Goal: Task Accomplishment & Management: Manage account settings

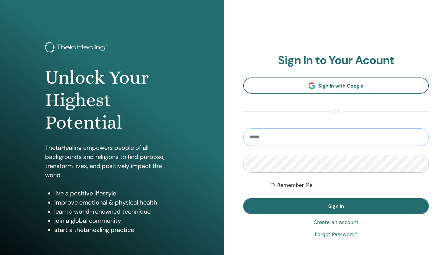
type input "**********"
click at [336, 206] on button "Sign In" at bounding box center [335, 207] width 185 height 16
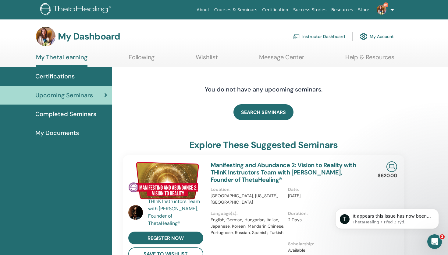
click at [329, 37] on link "Instructor Dashboard" at bounding box center [318, 36] width 52 height 13
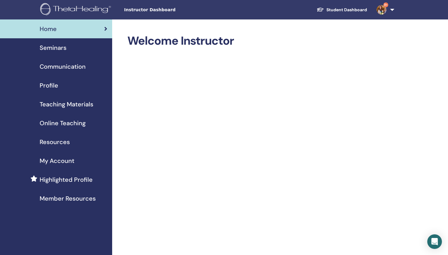
click at [55, 47] on span "Seminars" at bounding box center [53, 47] width 27 height 9
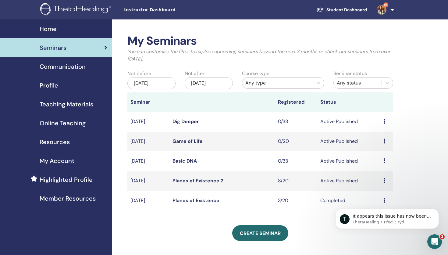
click at [188, 121] on link "Dig Deeper" at bounding box center [185, 121] width 26 height 6
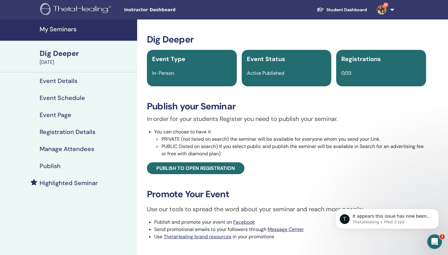
click at [79, 134] on h4 "Registration Details" at bounding box center [68, 131] width 56 height 7
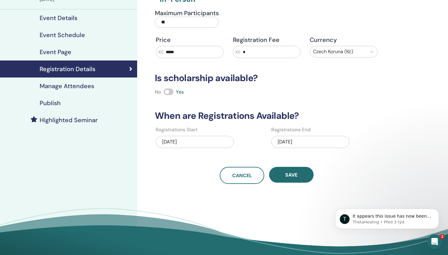
scroll to position [15, 0]
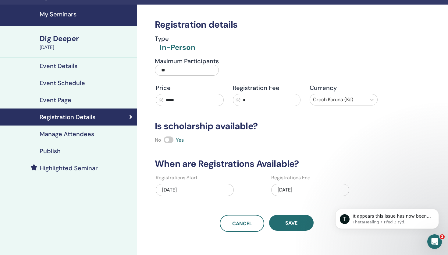
click at [64, 100] on h4 "Event Page" at bounding box center [56, 100] width 32 height 7
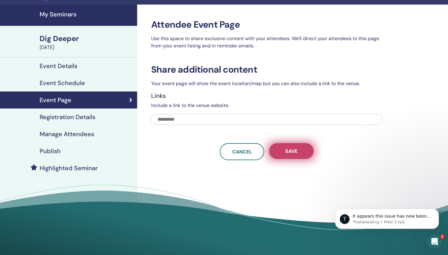
click at [297, 152] on span "Save" at bounding box center [291, 151] width 12 height 6
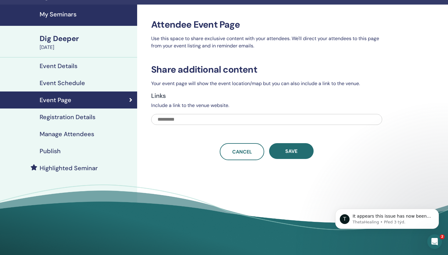
click at [297, 152] on span "Save" at bounding box center [291, 151] width 12 height 6
click at [74, 118] on h4 "Registration Details" at bounding box center [68, 117] width 56 height 7
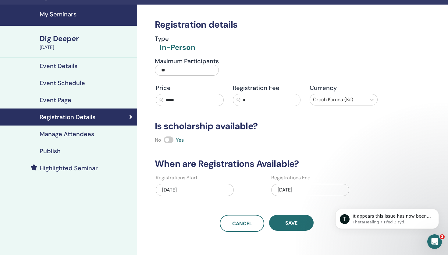
click at [185, 190] on div "09/11/2025" at bounding box center [195, 190] width 78 height 12
click at [74, 85] on h4 "Event Schedule" at bounding box center [62, 82] width 45 height 7
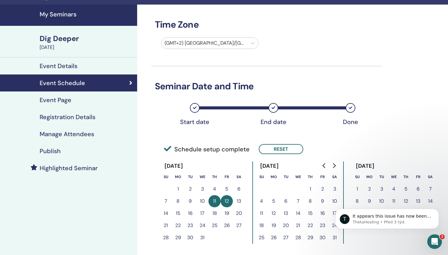
click at [311, 202] on button "8" at bounding box center [310, 201] width 12 height 12
click at [282, 148] on button "Reset" at bounding box center [280, 149] width 44 height 10
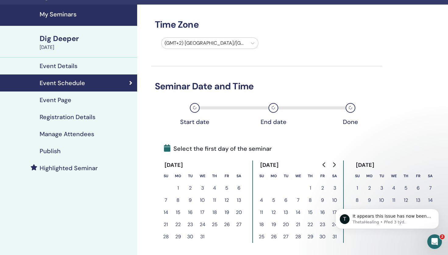
click at [311, 201] on button "8" at bounding box center [310, 201] width 12 height 12
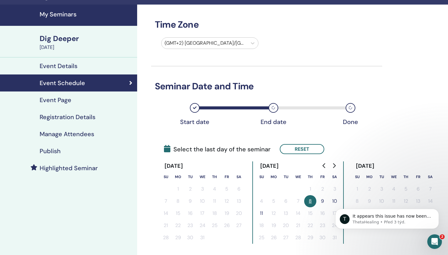
click at [321, 201] on button "9" at bounding box center [322, 201] width 12 height 12
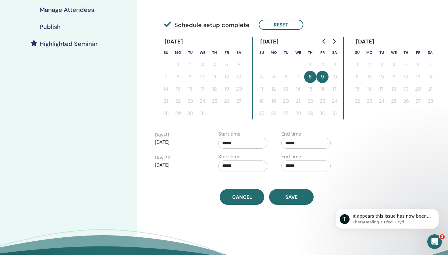
scroll to position [210, 0]
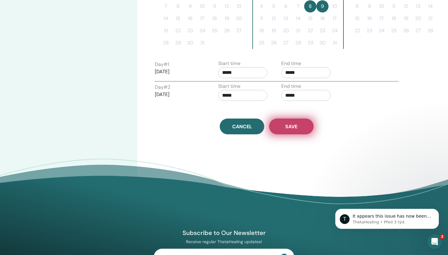
click at [295, 125] on span "Save" at bounding box center [291, 127] width 12 height 6
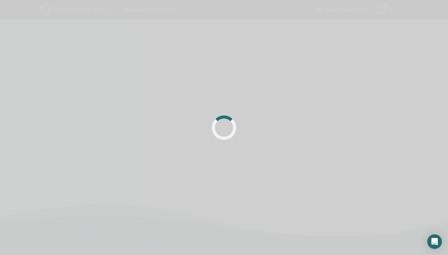
scroll to position [210, 0]
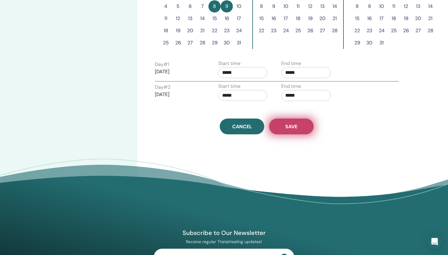
click at [295, 125] on span "Save" at bounding box center [291, 127] width 12 height 6
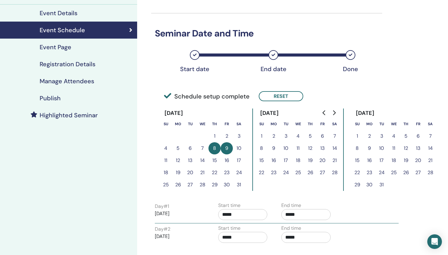
scroll to position [18, 0]
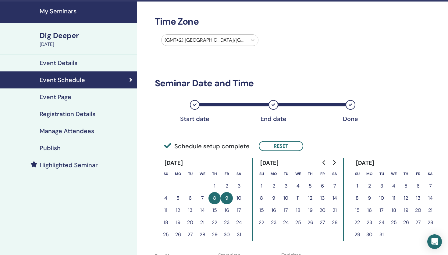
click at [87, 115] on h4 "Registration Details" at bounding box center [68, 114] width 56 height 7
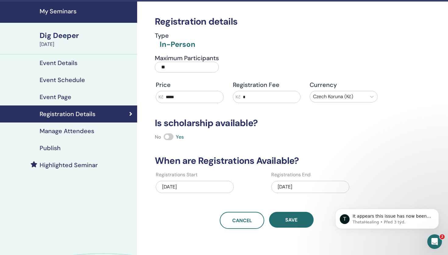
click at [301, 187] on div "12/12/2025" at bounding box center [310, 187] width 78 height 12
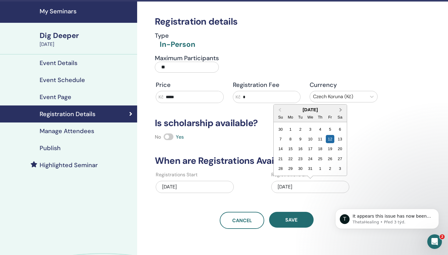
click at [342, 109] on button "Next Month" at bounding box center [341, 110] width 10 height 10
click at [321, 140] on div "8" at bounding box center [320, 139] width 8 height 8
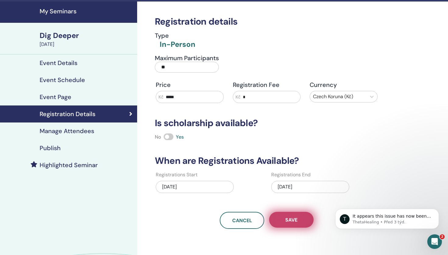
click at [299, 221] on button "Save" at bounding box center [291, 220] width 44 height 16
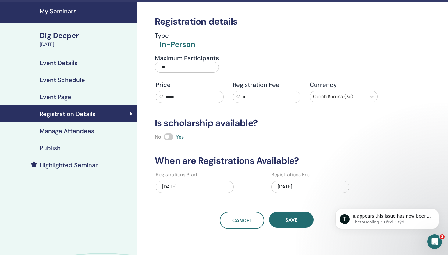
click at [299, 221] on button "Save" at bounding box center [291, 220] width 44 height 16
click at [60, 150] on div "Publish" at bounding box center [68, 148] width 127 height 7
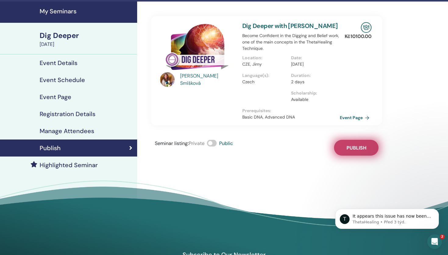
click at [360, 144] on button "Publish" at bounding box center [356, 148] width 44 height 16
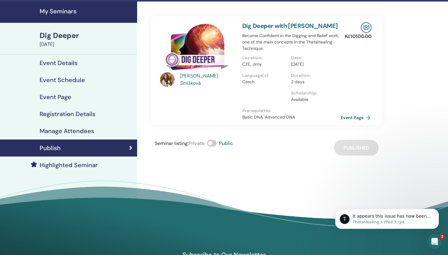
click at [360, 118] on link "Event Page" at bounding box center [356, 117] width 32 height 9
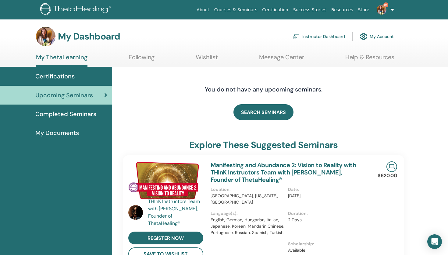
click at [318, 37] on link "Instructor Dashboard" at bounding box center [318, 36] width 52 height 13
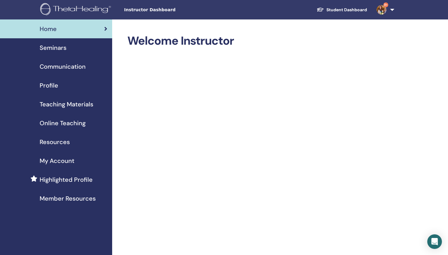
click at [58, 47] on span "Seminars" at bounding box center [53, 47] width 27 height 9
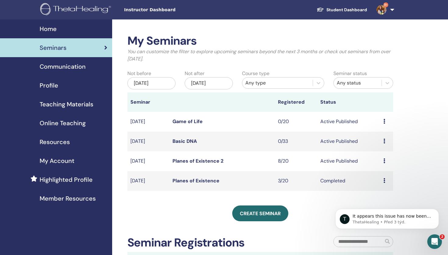
click at [216, 83] on div "Dec/24, 2025" at bounding box center [209, 83] width 48 height 12
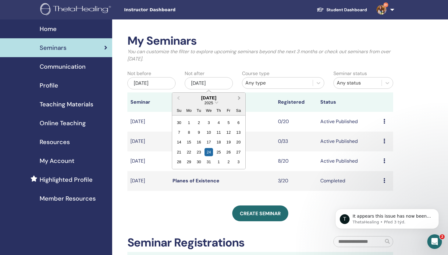
click at [239, 96] on button "Next Month" at bounding box center [240, 98] width 10 height 10
click at [238, 131] on div "10" at bounding box center [238, 132] width 8 height 8
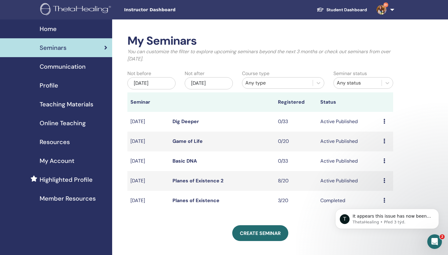
click at [188, 122] on link "Dig Deeper" at bounding box center [185, 121] width 26 height 6
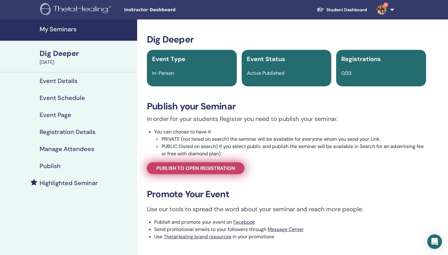
click at [202, 167] on span "Publish to open registration" at bounding box center [195, 168] width 79 height 6
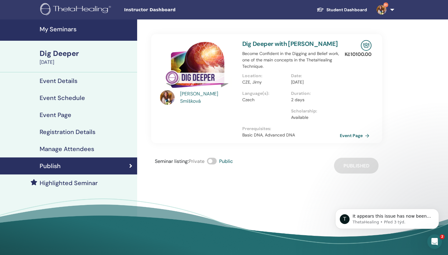
click at [83, 135] on h4 "Registration Details" at bounding box center [68, 131] width 56 height 7
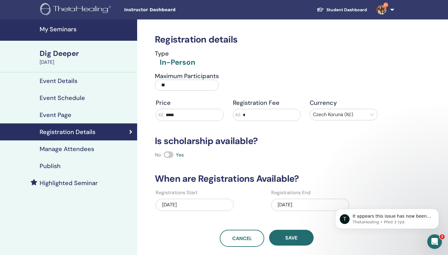
click at [68, 54] on div "Dig Deeper" at bounding box center [87, 53] width 94 height 10
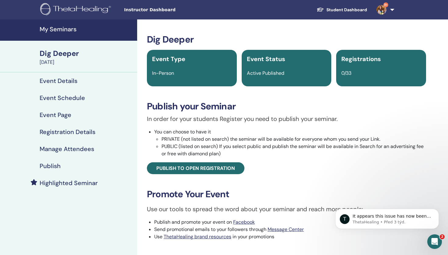
click at [59, 29] on h4 "My Seminars" at bounding box center [87, 29] width 94 height 7
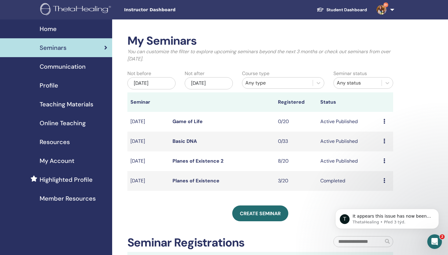
click at [192, 161] on link "Planes of Existence 2" at bounding box center [197, 161] width 51 height 6
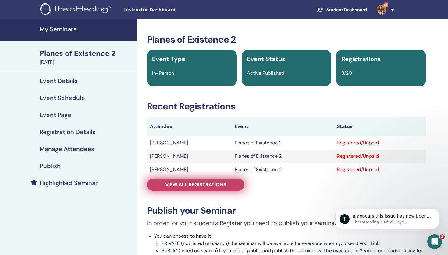
click at [196, 185] on span "View all registrations" at bounding box center [195, 185] width 61 height 6
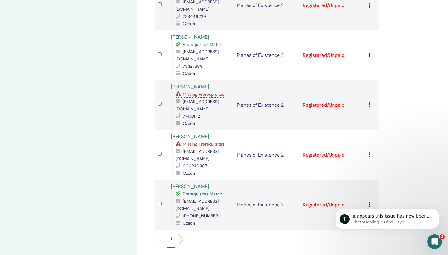
scroll to position [278, 0]
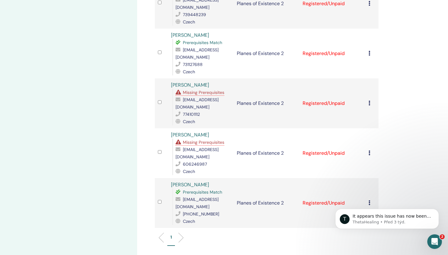
click at [198, 140] on span "Missing Prerequisites" at bounding box center [203, 142] width 41 height 5
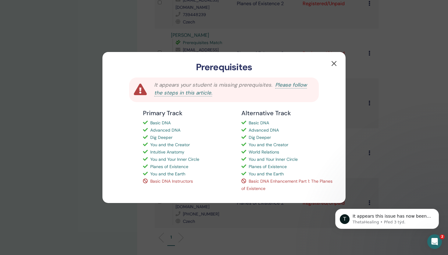
click at [333, 62] on button "button" at bounding box center [334, 64] width 10 height 10
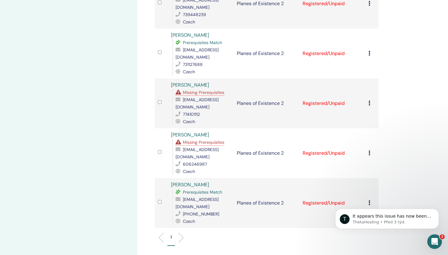
click at [212, 90] on span "Missing Prerequisites" at bounding box center [203, 92] width 41 height 5
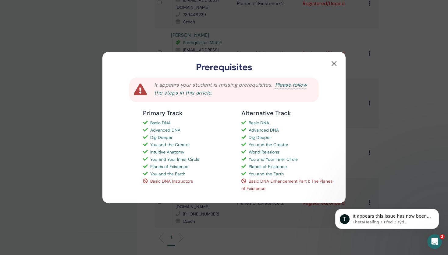
click at [334, 62] on button "button" at bounding box center [334, 64] width 10 height 10
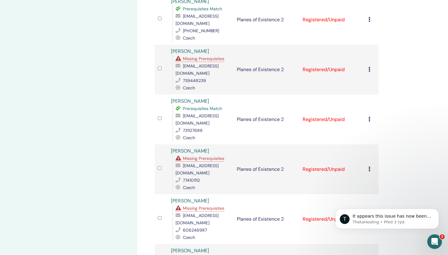
scroll to position [210, 0]
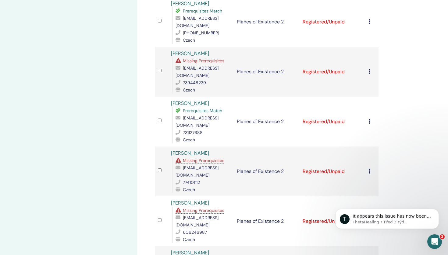
click at [207, 58] on span "Missing Prerequisites" at bounding box center [203, 60] width 41 height 5
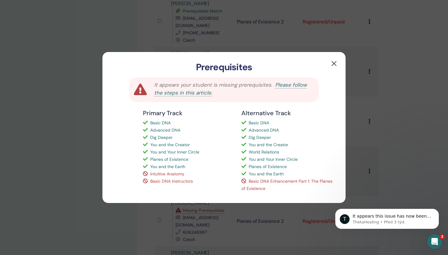
click at [332, 65] on button "button" at bounding box center [334, 64] width 10 height 10
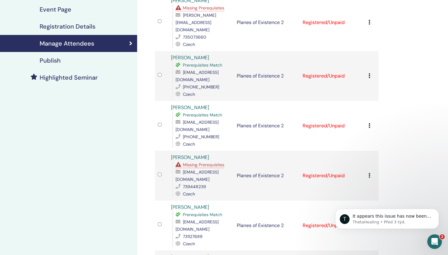
scroll to position [40, 0]
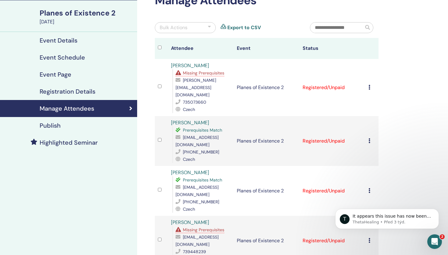
click at [206, 72] on span "Missing Prerequisites" at bounding box center [203, 72] width 41 height 5
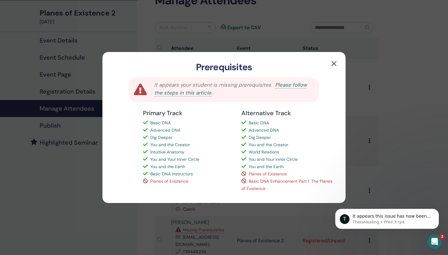
click at [335, 63] on button "button" at bounding box center [334, 64] width 10 height 10
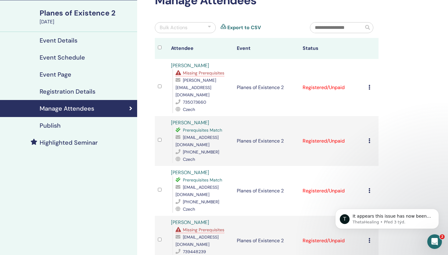
click at [199, 170] on link "Jarmila Kappelova" at bounding box center [190, 173] width 38 height 6
click at [202, 227] on span "Missing Prerequisites" at bounding box center [203, 229] width 41 height 5
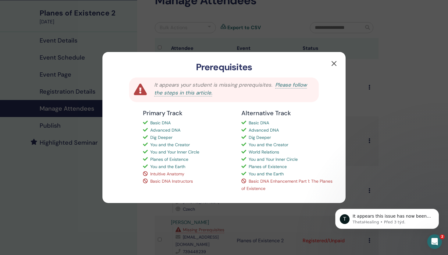
click at [335, 64] on button "button" at bounding box center [334, 64] width 10 height 10
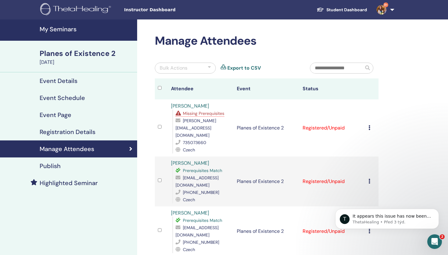
scroll to position [0, 0]
click at [56, 29] on h4 "My Seminars" at bounding box center [87, 29] width 94 height 7
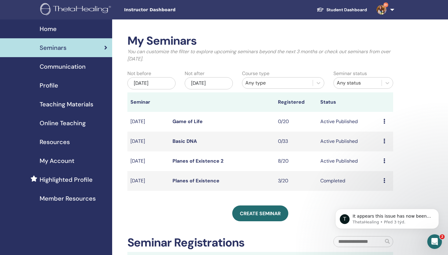
click at [202, 160] on link "Planes of Existence 2" at bounding box center [197, 161] width 51 height 6
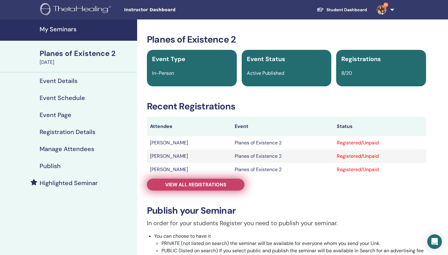
click at [201, 185] on span "View all registrations" at bounding box center [195, 185] width 61 height 6
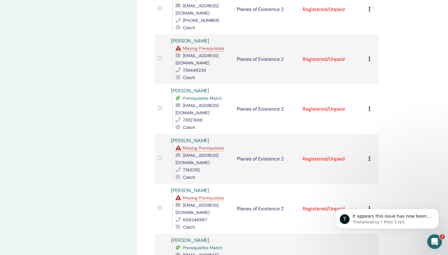
scroll to position [277, 0]
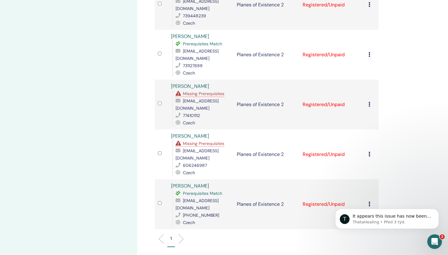
click at [213, 141] on span "Missing Prerequisites" at bounding box center [203, 143] width 41 height 5
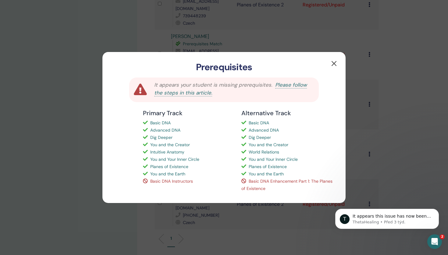
click at [336, 64] on button "button" at bounding box center [334, 64] width 10 height 10
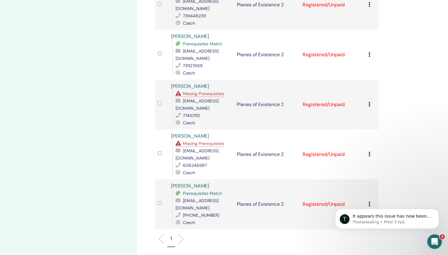
click at [205, 91] on span "Missing Prerequisites" at bounding box center [203, 93] width 41 height 5
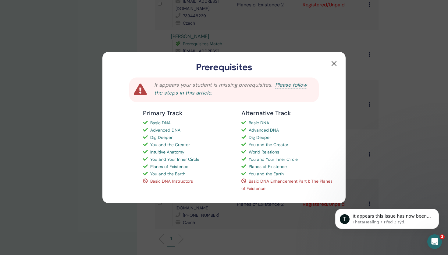
click at [336, 64] on button "button" at bounding box center [334, 64] width 10 height 10
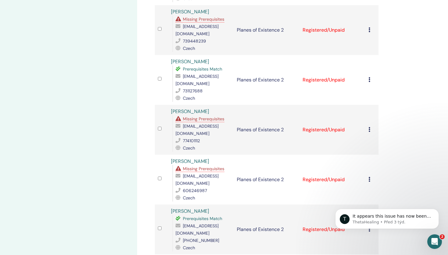
scroll to position [208, 0]
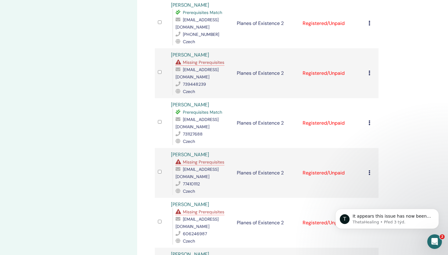
click at [206, 60] on span "Missing Prerequisites" at bounding box center [203, 62] width 41 height 5
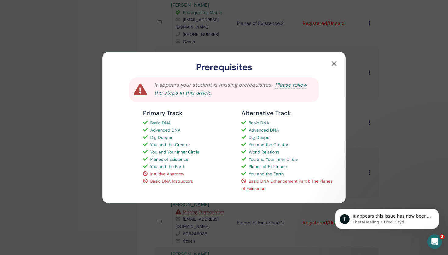
click at [334, 61] on button "button" at bounding box center [334, 64] width 10 height 10
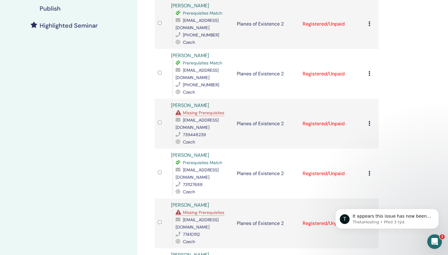
scroll to position [51, 0]
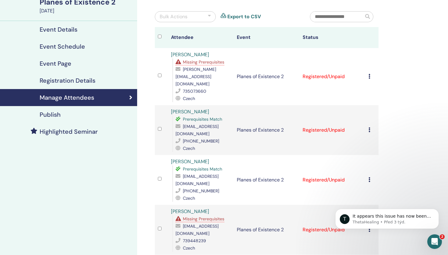
click at [206, 62] on span "Missing Prerequisites" at bounding box center [203, 61] width 41 height 5
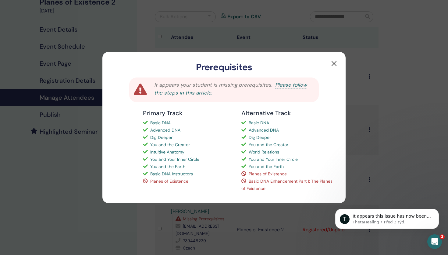
click at [334, 63] on button "button" at bounding box center [334, 64] width 10 height 10
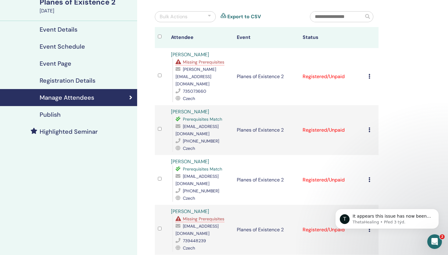
click at [207, 216] on span "Missing Prerequisites" at bounding box center [203, 218] width 41 height 5
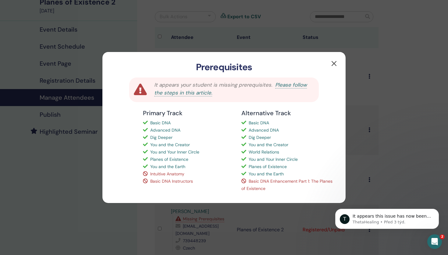
click at [335, 63] on button "button" at bounding box center [334, 64] width 10 height 10
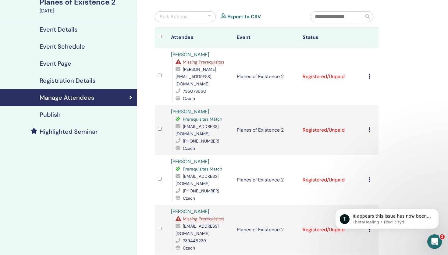
click at [210, 62] on span "Missing Prerequisites" at bounding box center [203, 61] width 41 height 5
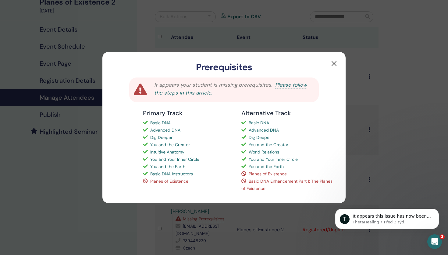
click at [333, 62] on button "button" at bounding box center [334, 64] width 10 height 10
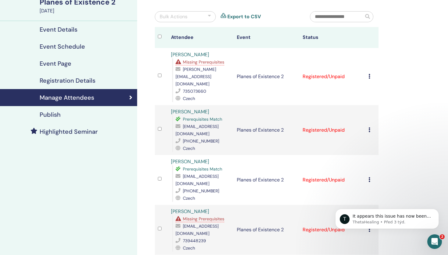
click at [178, 117] on icon at bounding box center [178, 119] width 7 height 5
click at [177, 167] on icon at bounding box center [178, 169] width 7 height 5
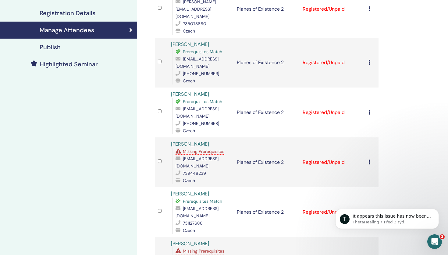
scroll to position [193, 0]
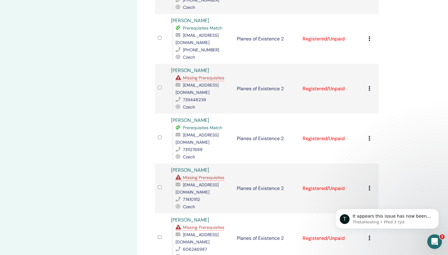
click at [204, 175] on span "Missing Prerequisites" at bounding box center [203, 177] width 41 height 5
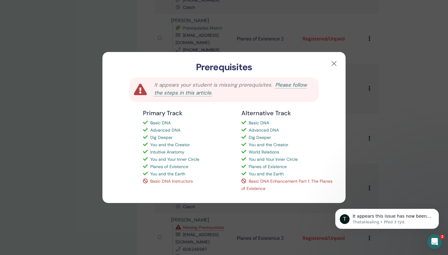
click at [290, 89] on div "It appears your student is missing prerequisites. Please follow the steps in th…" at bounding box center [234, 89] width 168 height 17
click at [290, 85] on link "Please follow the steps in this article." at bounding box center [230, 89] width 153 height 15
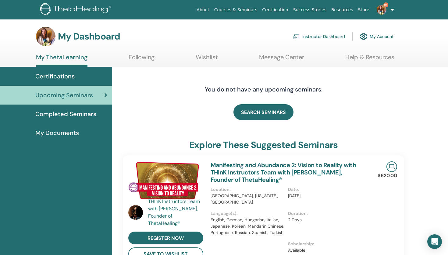
click at [326, 36] on link "Instructor Dashboard" at bounding box center [318, 36] width 52 height 13
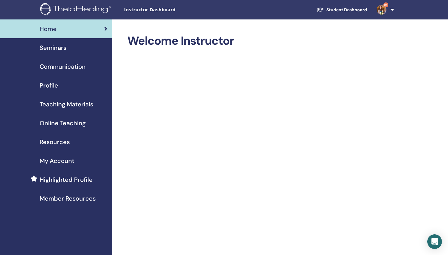
click at [61, 44] on span "Seminars" at bounding box center [53, 47] width 27 height 9
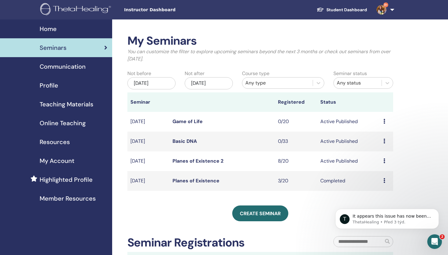
click at [197, 159] on link "Planes of Existence 2" at bounding box center [197, 161] width 51 height 6
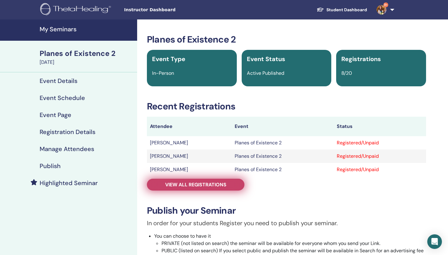
click at [195, 181] on link "View all registrations" at bounding box center [195, 185] width 97 height 12
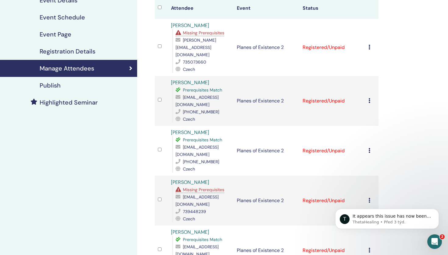
scroll to position [99, 0]
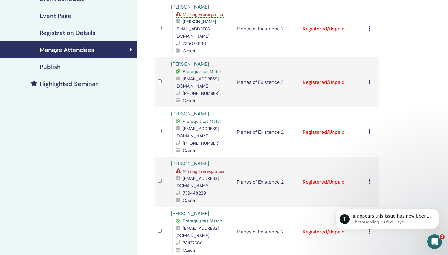
click at [197, 169] on span "Missing Prerequisites" at bounding box center [203, 171] width 41 height 5
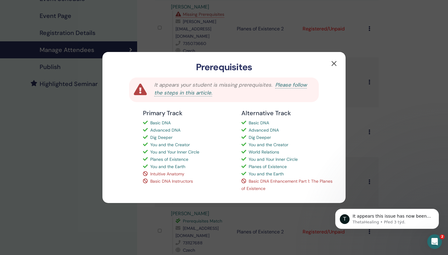
click at [333, 63] on button "button" at bounding box center [334, 64] width 10 height 10
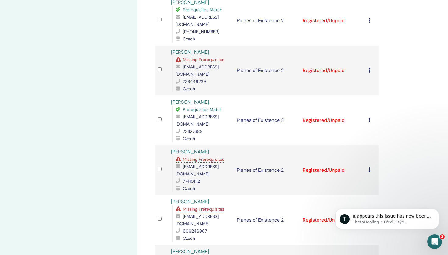
scroll to position [200, 0]
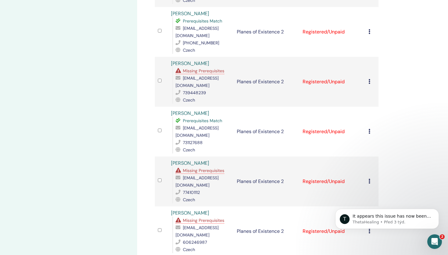
click at [196, 168] on span "Missing Prerequisites" at bounding box center [203, 170] width 41 height 5
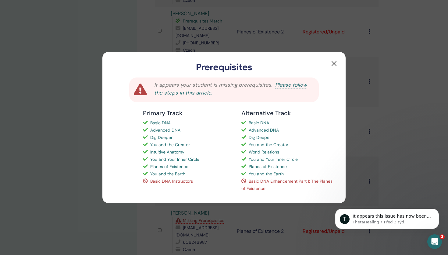
click at [334, 62] on button "button" at bounding box center [334, 64] width 10 height 10
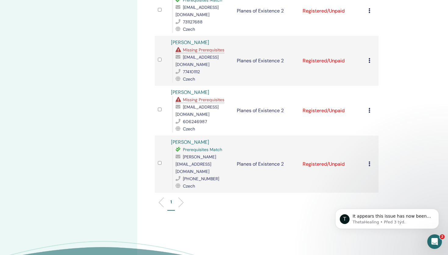
scroll to position [322, 0]
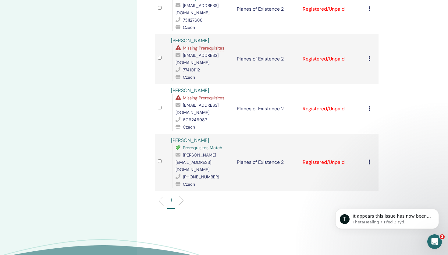
click at [212, 95] on span "Missing Prerequisites" at bounding box center [203, 97] width 41 height 5
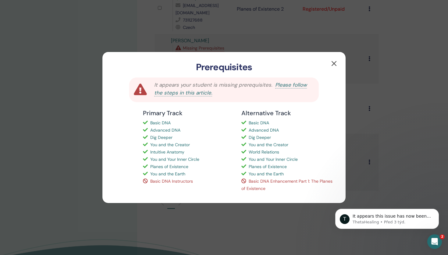
click at [334, 64] on button "button" at bounding box center [334, 64] width 10 height 10
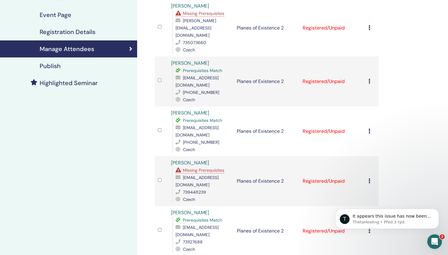
scroll to position [94, 0]
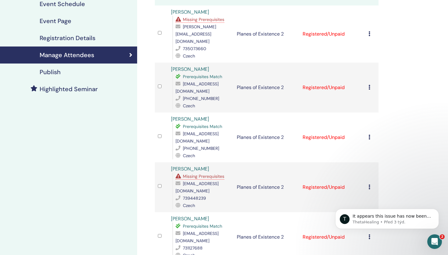
click at [208, 19] on span "Missing Prerequisites" at bounding box center [203, 19] width 41 height 5
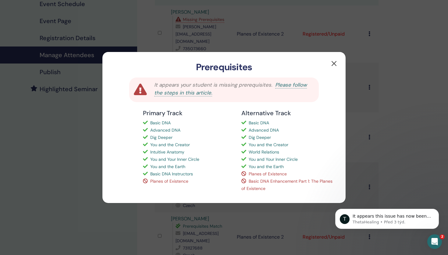
click at [333, 61] on button "button" at bounding box center [334, 64] width 10 height 10
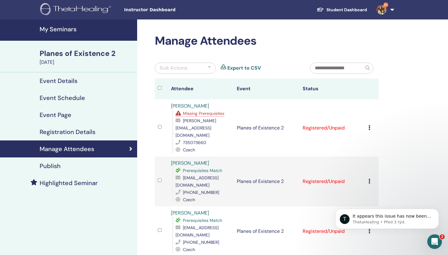
scroll to position [0, 0]
